Goal: Task Accomplishment & Management: Manage account settings

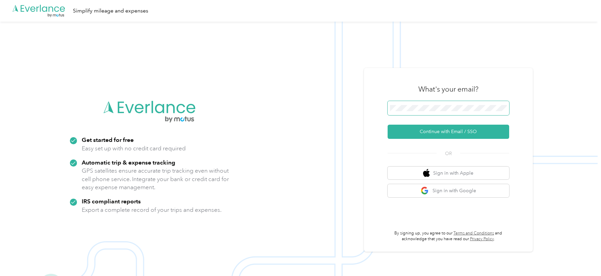
click at [430, 104] on span at bounding box center [449, 108] width 122 height 14
click at [388, 125] on button "Continue with Email / SSO" at bounding box center [449, 132] width 122 height 14
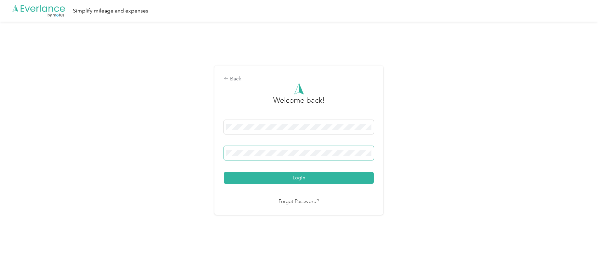
click at [224, 172] on button "Login" at bounding box center [299, 178] width 150 height 12
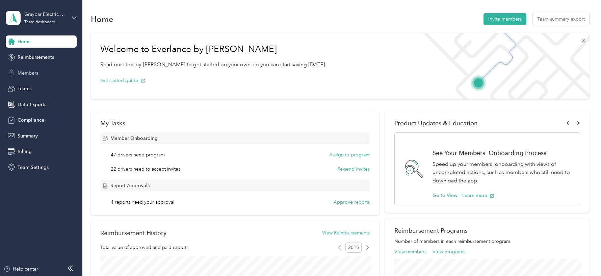
click at [30, 75] on span "Members" at bounding box center [28, 73] width 21 height 7
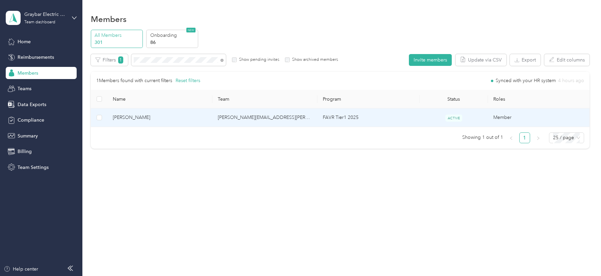
click at [197, 121] on td "[PERSON_NAME]" at bounding box center [159, 117] width 105 height 19
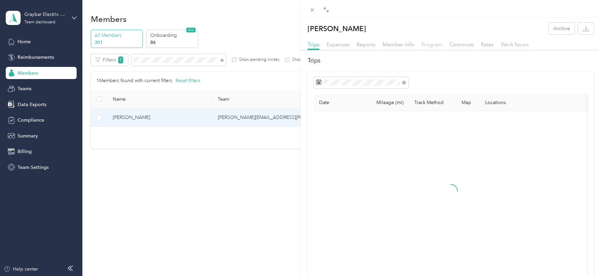
click at [431, 47] on span "Program" at bounding box center [431, 44] width 21 height 6
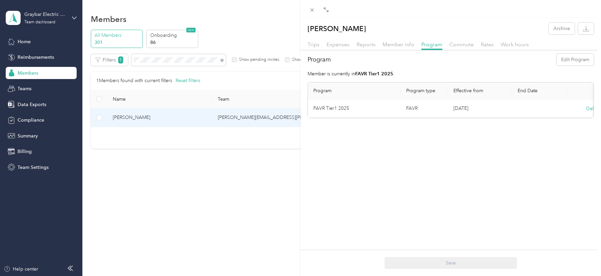
click at [50, 15] on div "[PERSON_NAME] Archive Trips Expenses Reports Member info Program Commute Rates …" at bounding box center [300, 138] width 601 height 276
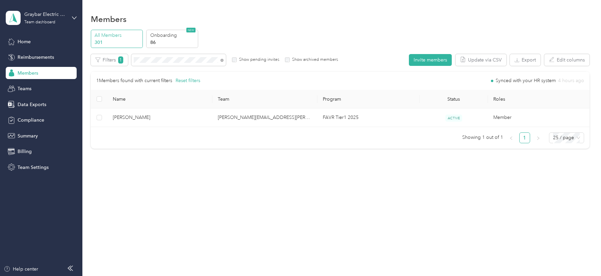
click at [58, 24] on div "Graybar Electric Company, Inc Team dashboard" at bounding box center [45, 18] width 42 height 14
click at [50, 81] on div "Log out" at bounding box center [76, 83] width 133 height 12
